Goal: Check status: Check status

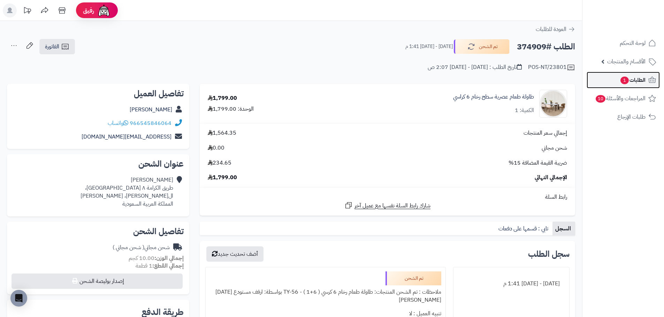
click at [622, 76] on span "الطلبات 1" at bounding box center [633, 80] width 26 height 10
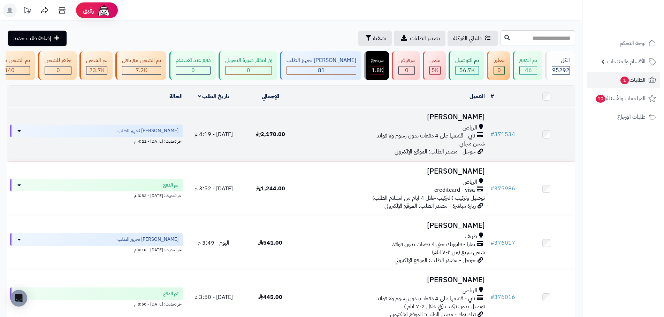
click at [375, 145] on div "الرياض تابي - قسّمها على 4 دفعات بدون رسوم ولا فوائد شحن مجاني" at bounding box center [392, 136] width 183 height 24
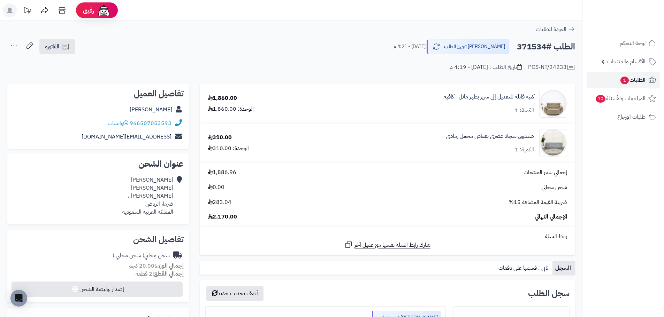
click at [620, 83] on span "الطلبات 1" at bounding box center [633, 80] width 26 height 10
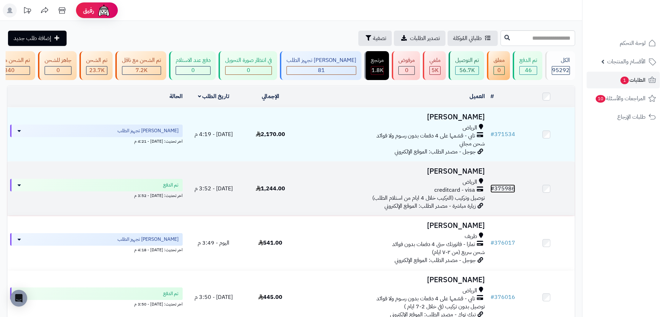
click at [500, 193] on link "# 375986" at bounding box center [502, 189] width 25 height 8
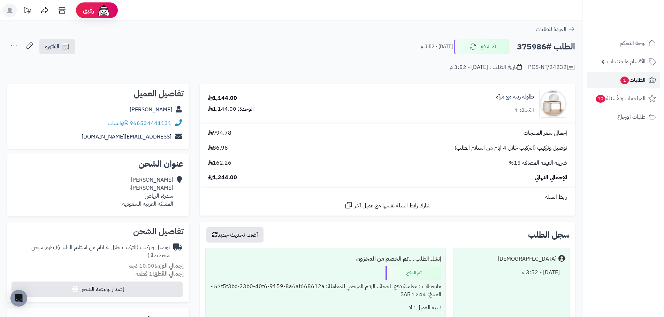
click at [636, 79] on span "الطلبات 1" at bounding box center [633, 80] width 26 height 10
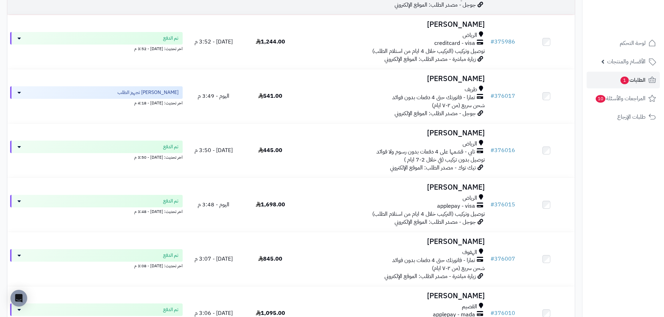
scroll to position [174, 0]
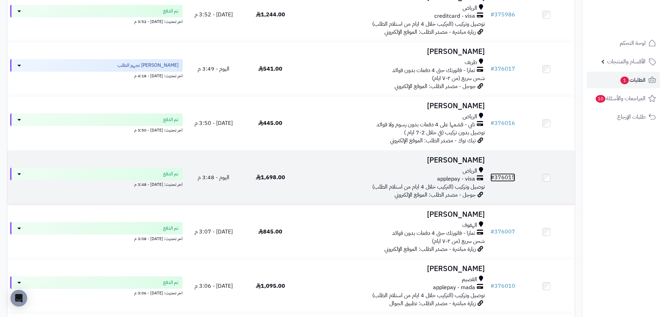
click at [505, 179] on link "# 376015" at bounding box center [502, 178] width 25 height 8
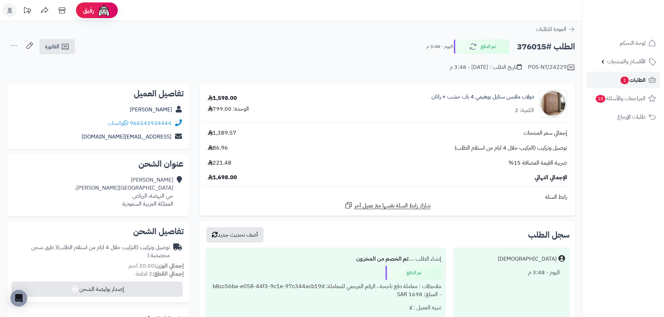
click at [637, 79] on span "الطلبات 1" at bounding box center [633, 80] width 26 height 10
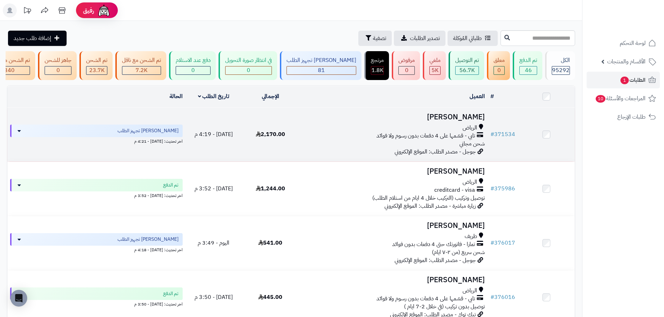
click at [277, 146] on td "2,170.00" at bounding box center [270, 135] width 57 height 54
